Goal: Task Accomplishment & Management: Complete application form

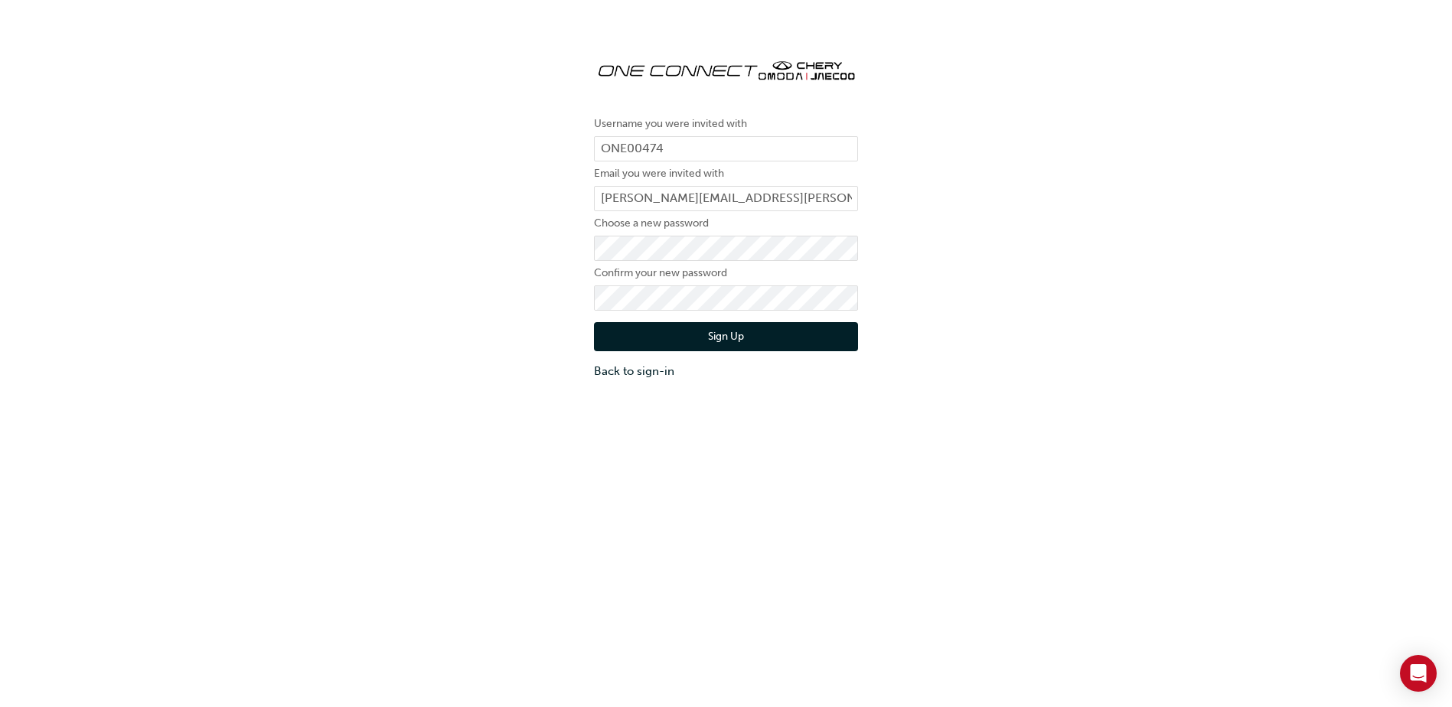
click at [527, 334] on div "Username you were invited with ONE00474 Email you were invited with peter.woods…" at bounding box center [726, 212] width 1452 height 357
click at [728, 328] on button "Sign Up" at bounding box center [726, 336] width 264 height 29
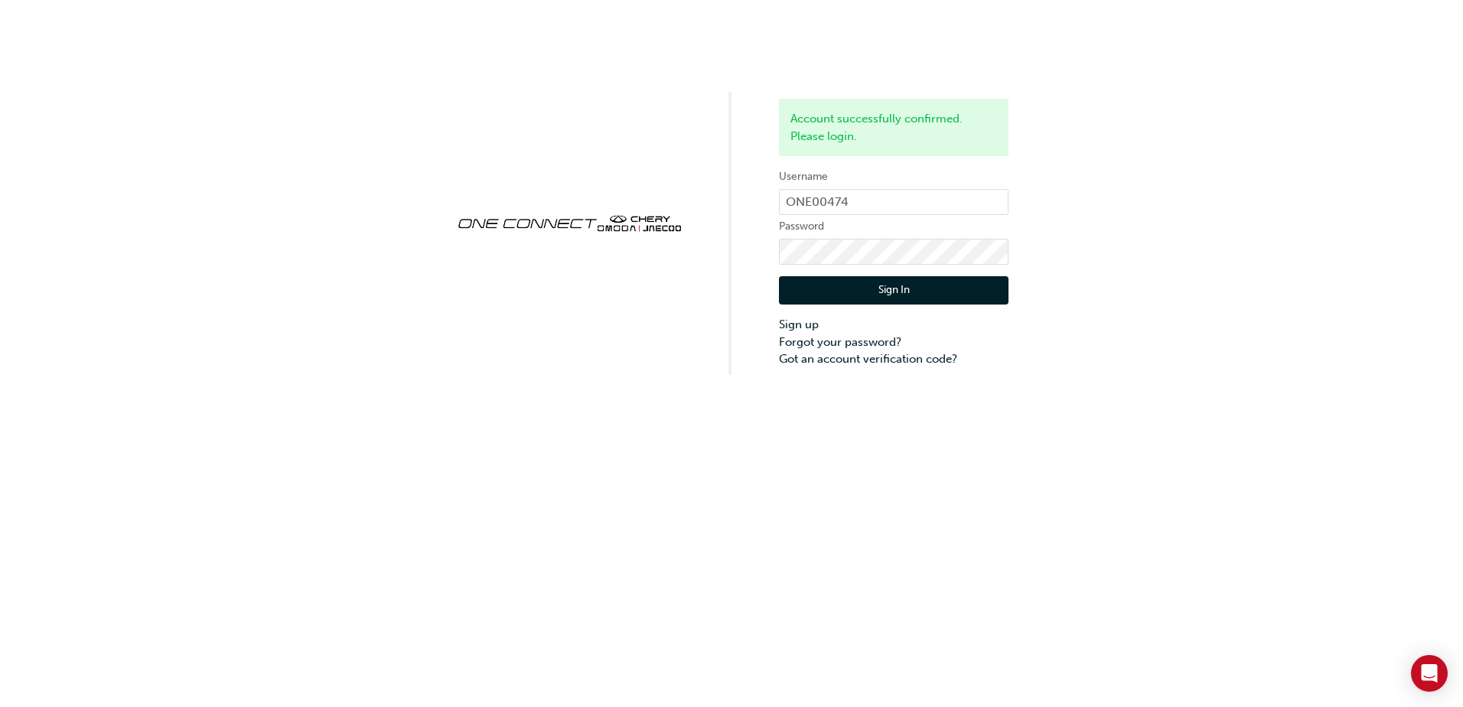
click at [891, 280] on button "Sign In" at bounding box center [894, 290] width 230 height 29
